Goal: Task Accomplishment & Management: Use online tool/utility

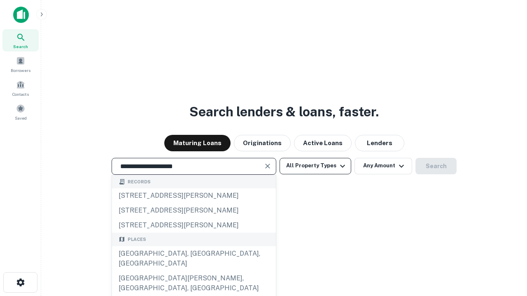
type input "**********"
click at [315, 166] on button "All Property Types" at bounding box center [315, 166] width 72 height 16
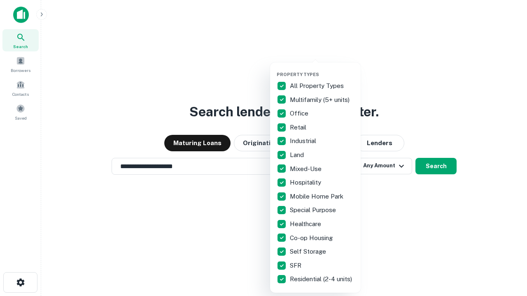
click at [322, 69] on button "button" at bounding box center [321, 69] width 91 height 0
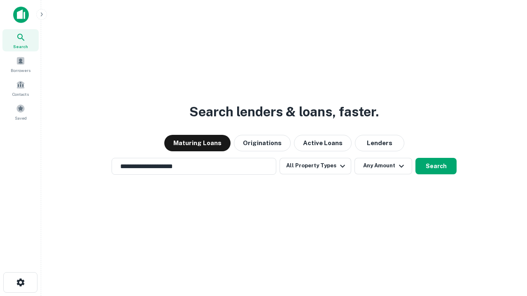
scroll to position [13, 0]
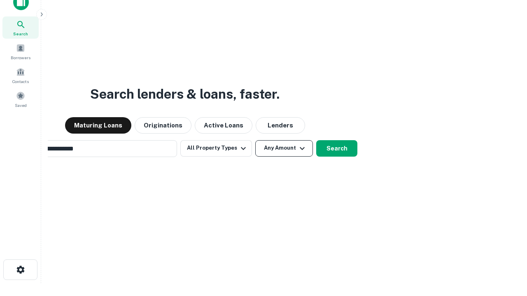
click at [255, 140] on button "Any Amount" at bounding box center [284, 148] width 58 height 16
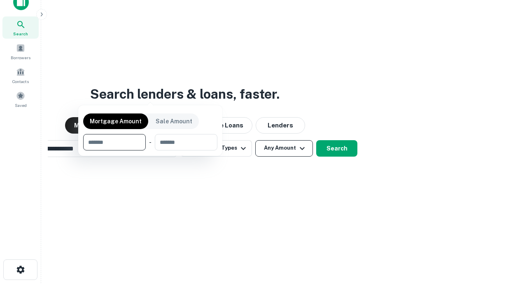
scroll to position [13, 0]
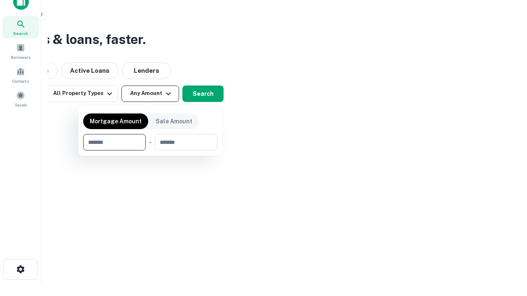
type input "*******"
click at [150, 151] on button "button" at bounding box center [150, 151] width 134 height 0
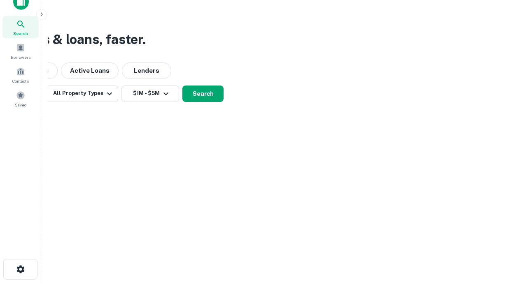
scroll to position [13, 0]
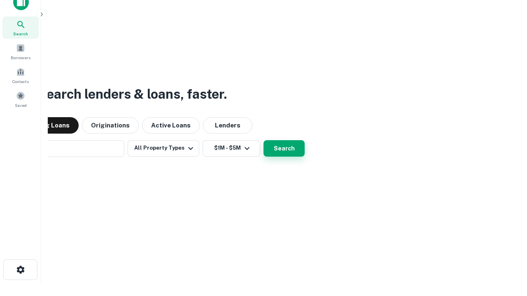
click at [263, 140] on button "Search" at bounding box center [283, 148] width 41 height 16
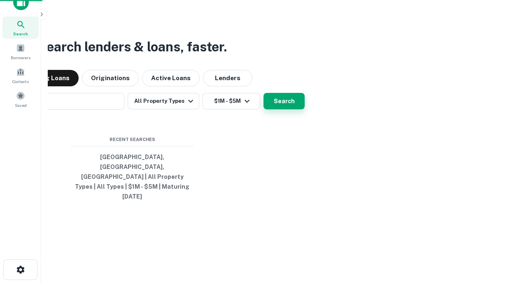
scroll to position [13, 0]
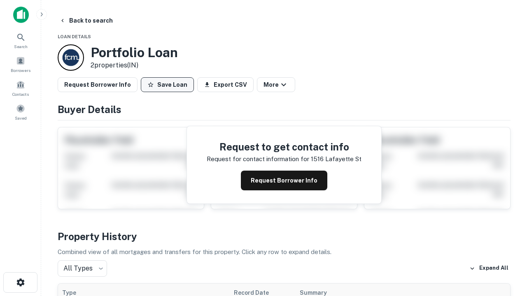
click at [167, 85] on button "Save Loan" at bounding box center [167, 84] width 53 height 15
click at [169, 85] on button "Loan Saved" at bounding box center [169, 84] width 57 height 15
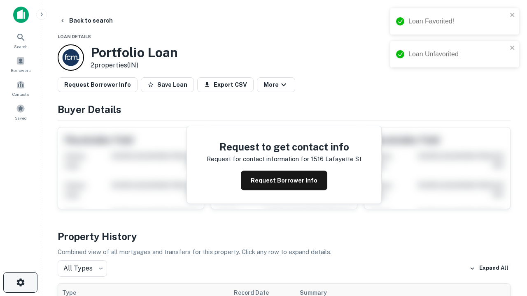
click at [20, 283] on icon "button" at bounding box center [21, 283] width 10 height 10
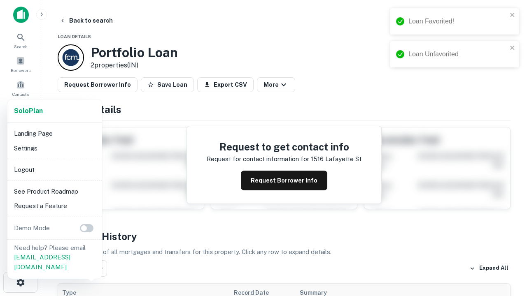
click at [54, 169] on li "Logout" at bounding box center [55, 170] width 88 height 15
